Goal: Communication & Community: Ask a question

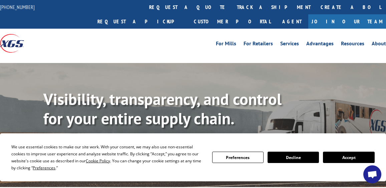
click at [356, 157] on button "Accept" at bounding box center [348, 157] width 51 height 11
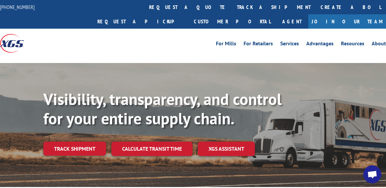
click at [375, 172] on span "Open chat" at bounding box center [372, 175] width 11 height 9
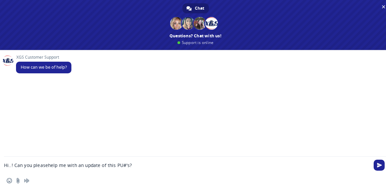
type textarea "Hi..! Can you please help me with an update of this PU#'s?"
click at [141, 167] on textarea "Hi..! Can you please help me with an update of this PU#'s?" at bounding box center [187, 165] width 367 height 17
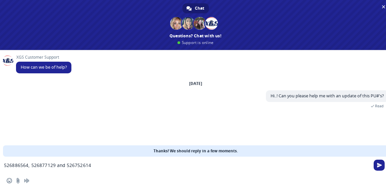
type textarea "526886564, 526877129 and 526752614."
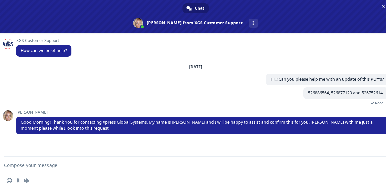
click at [114, 148] on div "XGS Customer Support How can we be of help? [DATE] Hi..! Can you please help me…" at bounding box center [195, 95] width 391 height 124
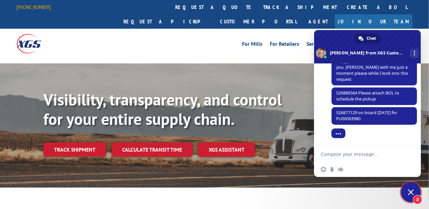
scroll to position [128, 0]
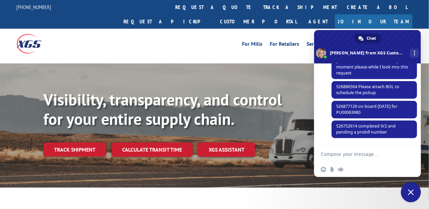
click at [377, 165] on div "Insert an emoji Send a file Audio message" at bounding box center [367, 169] width 107 height 15
click at [366, 156] on textarea "Compose your message..." at bounding box center [362, 154] width 83 height 17
type textarea "s"
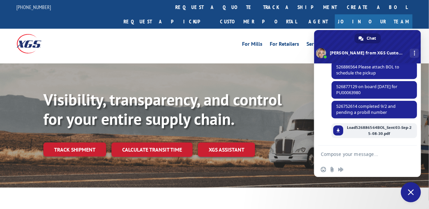
scroll to position [148, 0]
click at [381, 170] on div "Insert an emoji Send a file Audio message" at bounding box center [367, 169] width 107 height 15
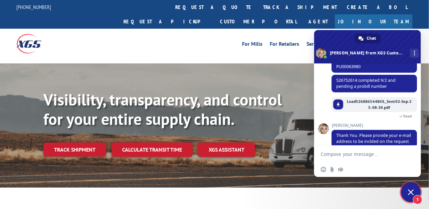
scroll to position [184, 0]
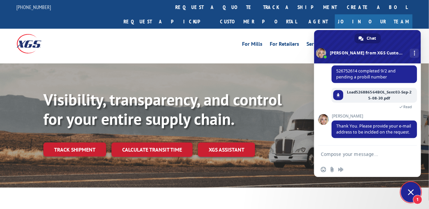
click at [371, 170] on div "Insert an emoji Send a file Audio message" at bounding box center [367, 169] width 107 height 15
click at [350, 153] on textarea "Compose your message..." at bounding box center [362, 154] width 83 height 17
type textarea "[EMAIL_ADDRESS][DOMAIN_NAME]"
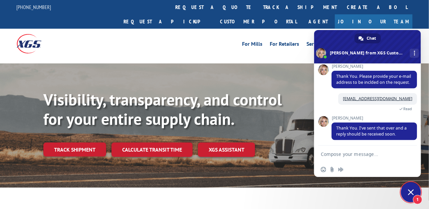
scroll to position [230, 0]
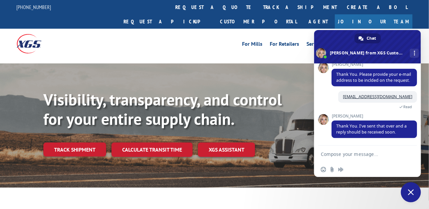
click at [365, 149] on textarea "Compose your message..." at bounding box center [362, 154] width 83 height 17
type textarea "Perfect..!!"
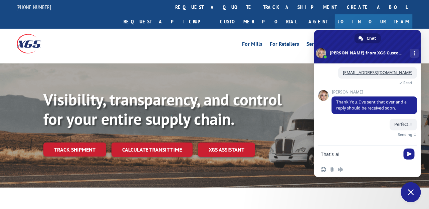
scroll to position [246, 0]
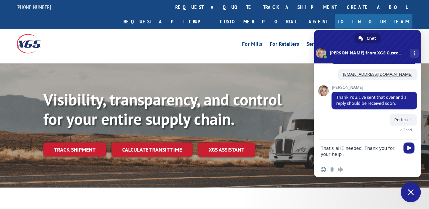
type textarea "That's all I needed. Thank you for your help..1"
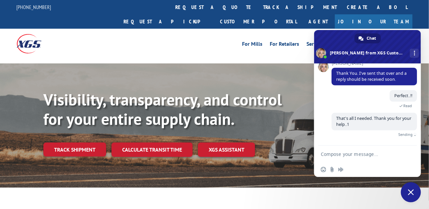
scroll to position [261, 0]
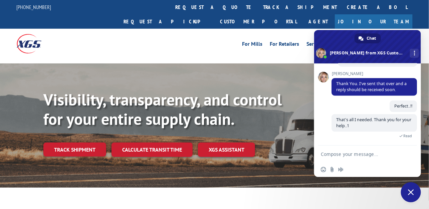
drag, startPoint x: 29, startPoint y: 186, endPoint x: 64, endPoint y: 25, distance: 164.8
